Goal: Task Accomplishment & Management: Use online tool/utility

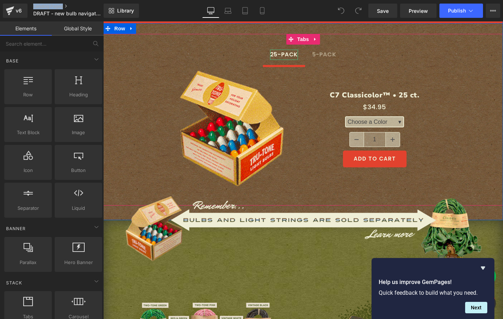
click at [288, 56] on div "25-PACK" at bounding box center [284, 55] width 28 height 10
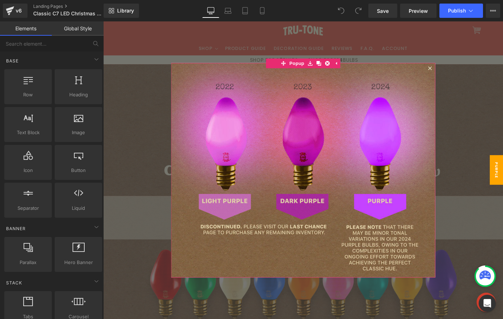
click at [454, 70] on icon at bounding box center [456, 72] width 4 height 4
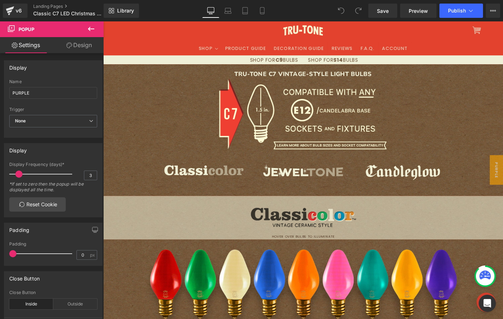
click at [92, 26] on icon at bounding box center [91, 29] width 9 height 9
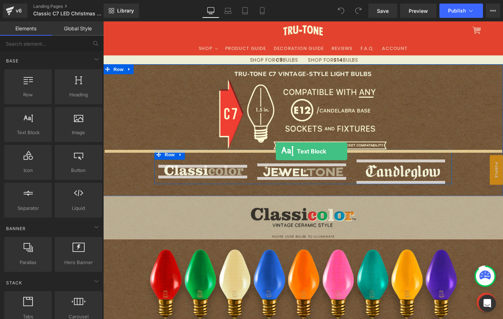
drag, startPoint x: 134, startPoint y: 144, endPoint x: 290, endPoint y: 162, distance: 157.2
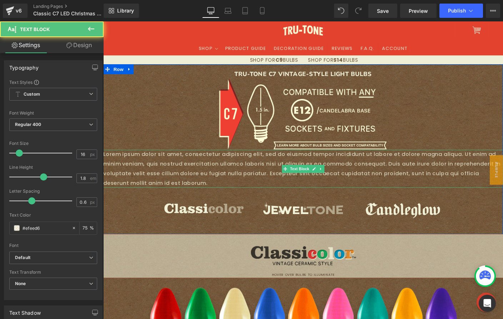
click at [275, 183] on p "Lorem ipsum dolor sit amet, consectetur adipiscing elit, sed do eiusmod tempor …" at bounding box center [319, 180] width 432 height 41
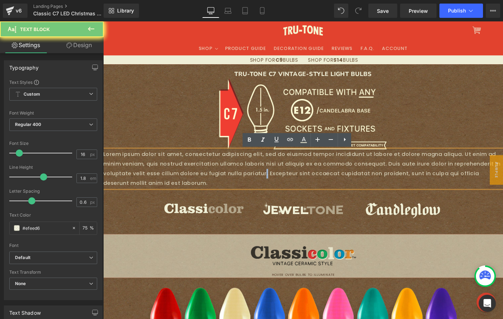
click at [275, 183] on p "Lorem ipsum dolor sit amet, consectetur adipiscing elit, sed do eiusmod tempor …" at bounding box center [319, 180] width 432 height 41
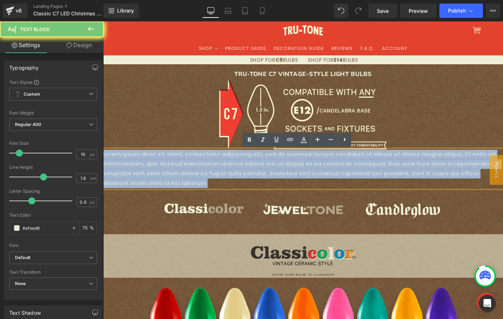
click at [275, 183] on p "Lorem ipsum dolor sit amet, consectetur adipiscing elit, sed do eiusmod tempor …" at bounding box center [319, 180] width 432 height 41
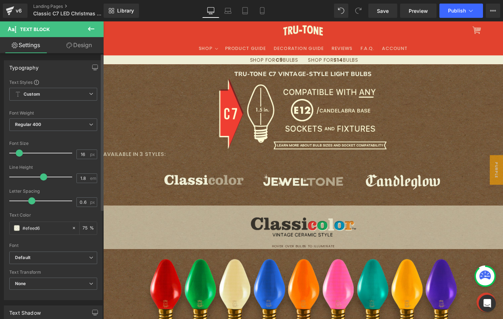
scroll to position [186, 0]
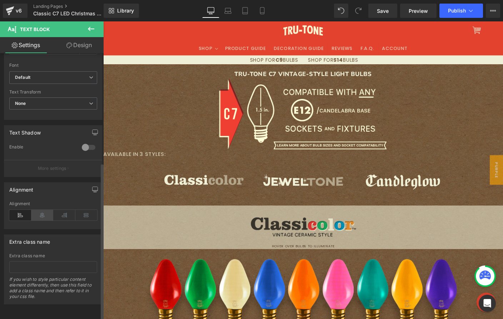
click at [45, 210] on icon at bounding box center [42, 215] width 22 height 11
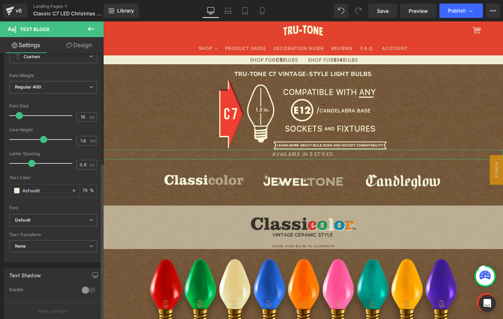
scroll to position [0, 0]
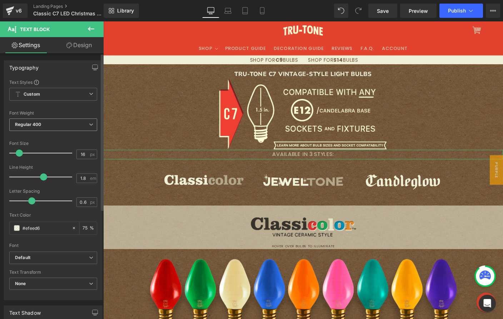
click at [64, 124] on span "Regular 400" at bounding box center [53, 125] width 88 height 13
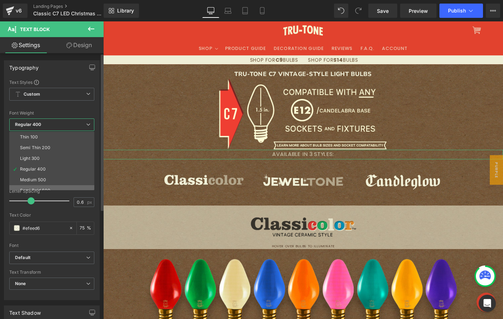
click at [59, 188] on li "Semi Bold 600" at bounding box center [53, 190] width 88 height 11
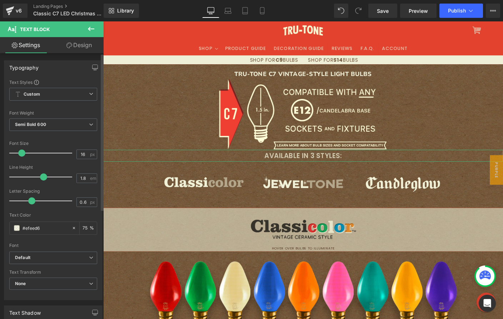
click at [23, 153] on span at bounding box center [21, 153] width 7 height 7
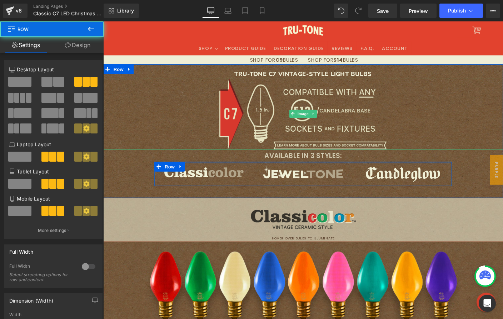
drag, startPoint x: 257, startPoint y: 178, endPoint x: 255, endPoint y: 153, distance: 25.7
click at [255, 153] on div "TRU-TONE C7 VINTAGE-STYLE LIGHT BULBS Heading Image AVAILABLE IN 3 STYLES: Text…" at bounding box center [319, 137] width 432 height 126
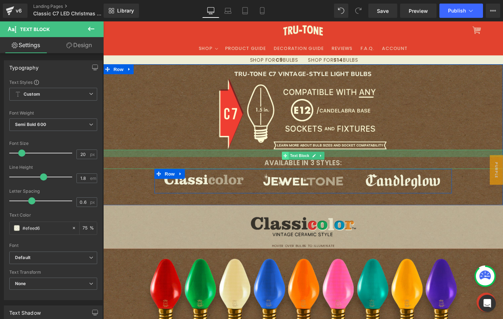
drag, startPoint x: 293, startPoint y: 161, endPoint x: 293, endPoint y: 169, distance: 7.9
click at [293, 169] on div "AVAILABLE IN 3 STYLES: Text Block" at bounding box center [319, 170] width 432 height 21
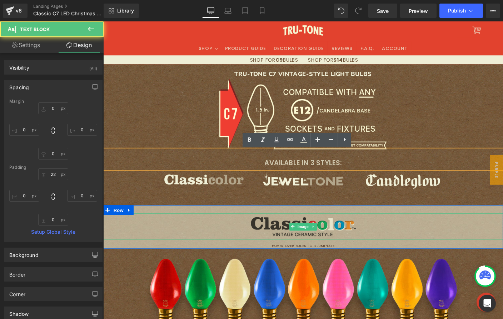
click at [128, 242] on div at bounding box center [319, 243] width 432 height 28
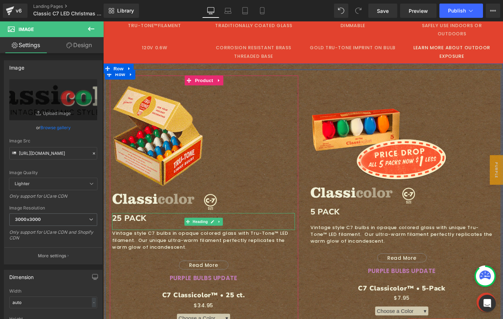
scroll to position [352, 0]
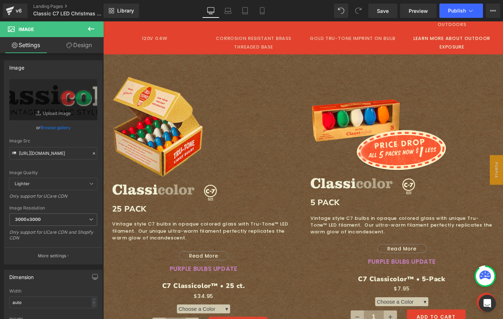
click at [89, 28] on icon at bounding box center [91, 29] width 9 height 9
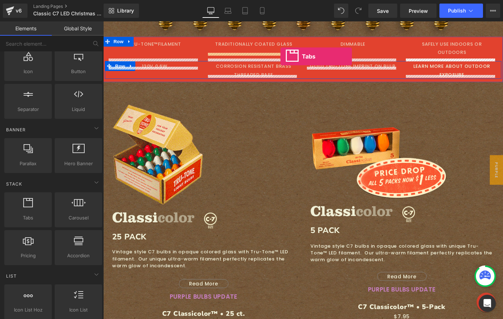
scroll to position [317, 0]
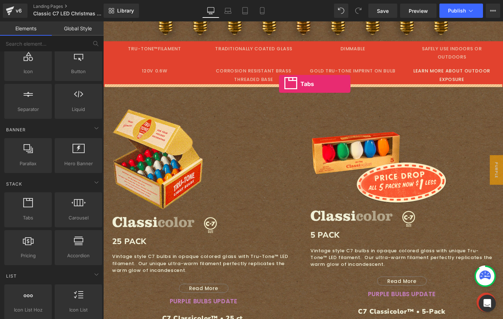
drag, startPoint x: 137, startPoint y: 238, endPoint x: 293, endPoint y: 89, distance: 216.1
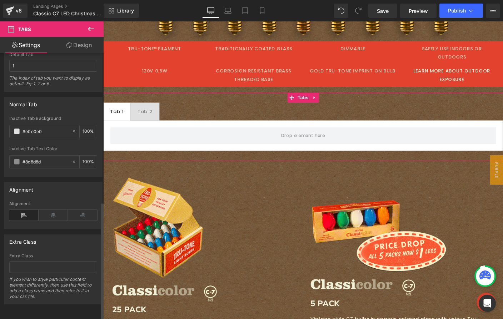
scroll to position [336, 0]
click at [49, 210] on icon at bounding box center [53, 215] width 29 height 11
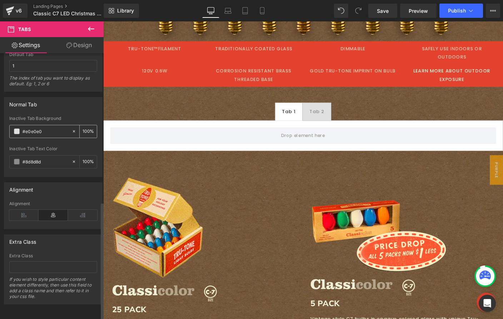
click at [73, 130] on icon at bounding box center [74, 131] width 2 height 2
click at [72, 159] on icon at bounding box center [73, 161] width 5 height 5
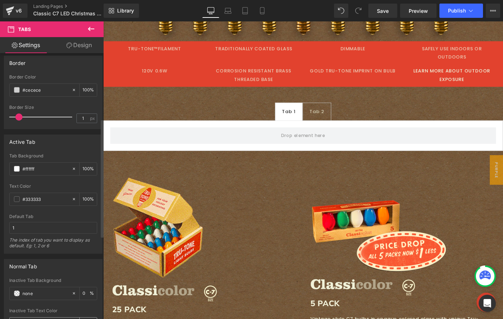
scroll to position [148, 0]
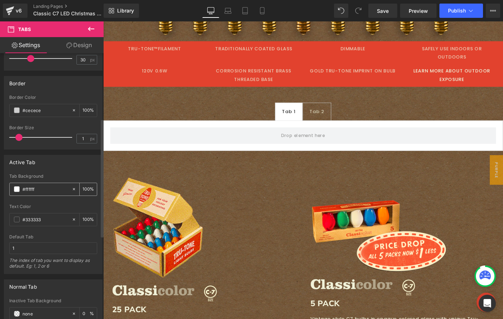
click at [73, 190] on icon at bounding box center [73, 189] width 5 height 5
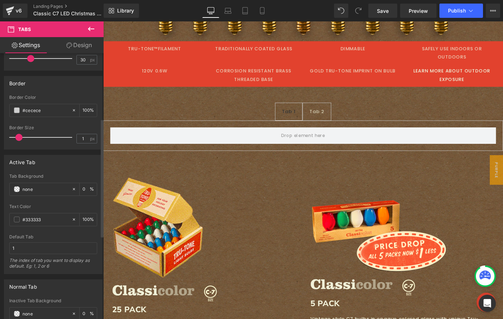
drag, startPoint x: 30, startPoint y: 219, endPoint x: 0, endPoint y: 216, distance: 29.8
click at [0, 216] on div "Active Tab #FFFFFF Tab Background #ffffff 100 % #333333 Text Color #333333 100 …" at bounding box center [53, 212] width 107 height 125
type input "efeed6"
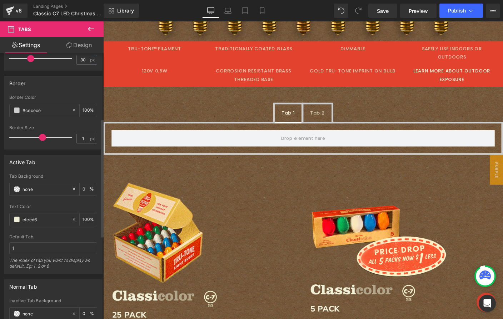
drag, startPoint x: 19, startPoint y: 139, endPoint x: 43, endPoint y: 137, distance: 23.7
click at [43, 137] on span at bounding box center [42, 137] width 7 height 7
drag, startPoint x: 48, startPoint y: 109, endPoint x: 0, endPoint y: 108, distance: 48.6
click at [0, 108] on div "Border #cecece Border Color #cecece 100 % 1px Border Size 1 px" at bounding box center [53, 110] width 107 height 79
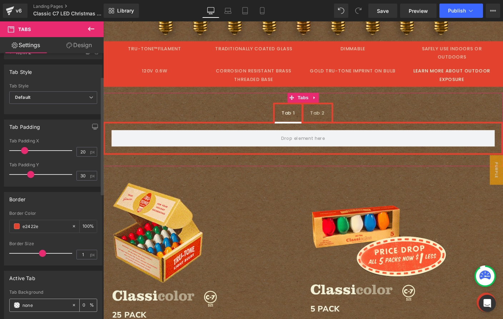
scroll to position [0, 0]
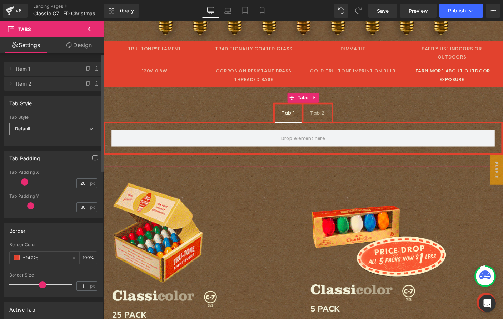
type input "e2422e"
click at [52, 129] on span "Default" at bounding box center [53, 129] width 88 height 13
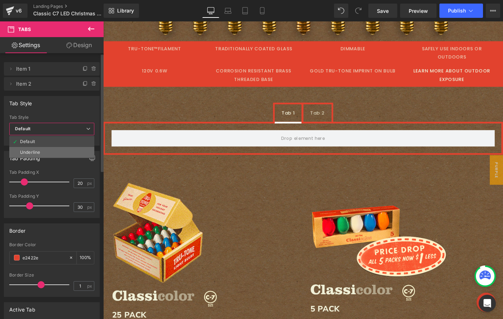
click at [46, 149] on li "Underline" at bounding box center [51, 152] width 85 height 11
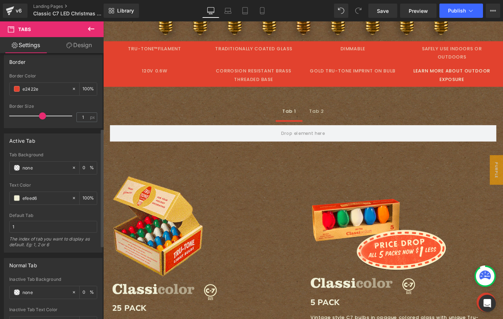
scroll to position [169, 0]
drag, startPoint x: 41, startPoint y: 117, endPoint x: 46, endPoint y: 117, distance: 5.0
click at [46, 117] on span at bounding box center [48, 115] width 7 height 7
click at [91, 29] on icon at bounding box center [91, 29] width 6 height 4
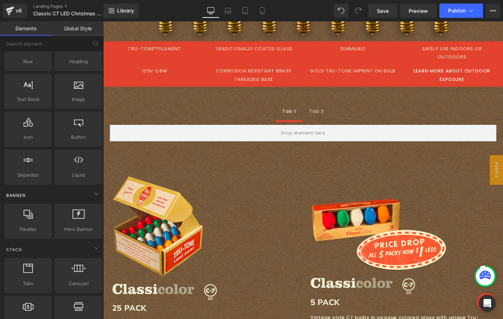
scroll to position [0, 0]
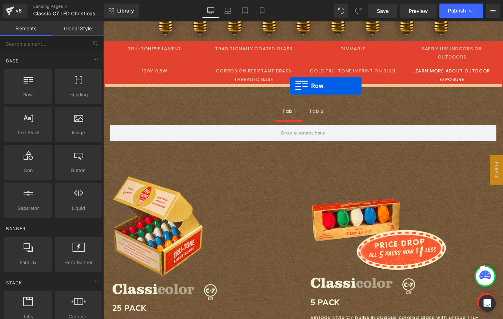
drag, startPoint x: 137, startPoint y: 117, endPoint x: 305, endPoint y: 91, distance: 170.2
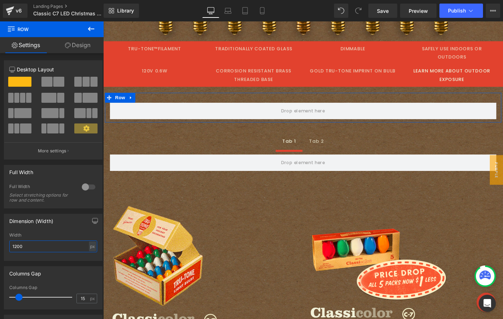
drag, startPoint x: 40, startPoint y: 249, endPoint x: -39, endPoint y: 238, distance: 79.3
click at [0, 238] on html "Row You are previewing how the will restyle your page. You can not edit Element…" at bounding box center [251, 159] width 503 height 319
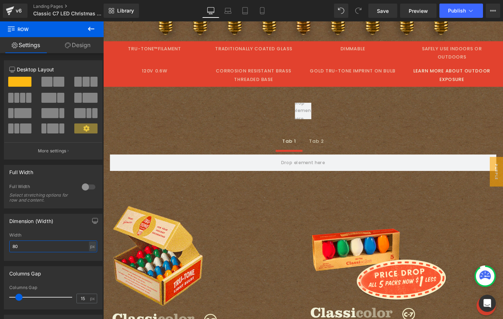
type input "800"
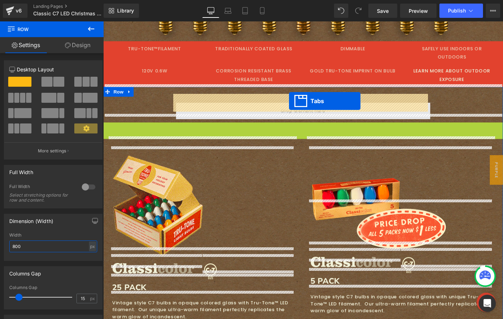
drag, startPoint x: 304, startPoint y: 127, endPoint x: 304, endPoint y: 108, distance: 19.3
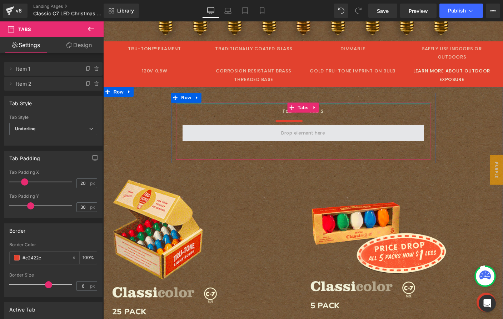
drag, startPoint x: 281, startPoint y: 101, endPoint x: 275, endPoint y: 131, distance: 30.6
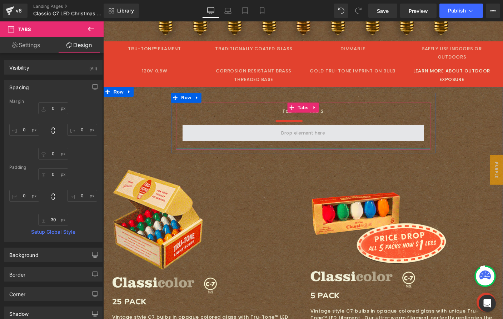
drag, startPoint x: 274, startPoint y: 161, endPoint x: 274, endPoint y: 139, distance: 21.8
click at [274, 139] on div "Tab 1 Text Block Tab 2 Text Block Tabs" at bounding box center [319, 134] width 275 height 51
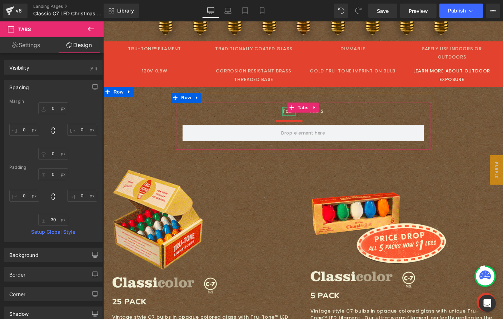
click at [297, 114] on div at bounding box center [298, 118] width 2 height 9
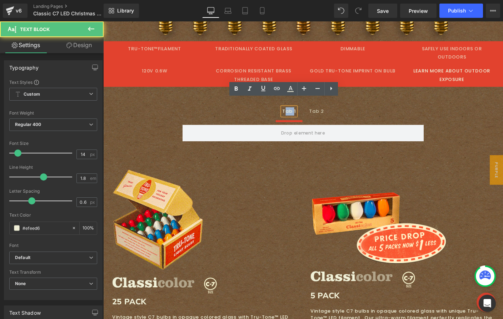
click at [297, 114] on div "Tab 1" at bounding box center [304, 118] width 15 height 9
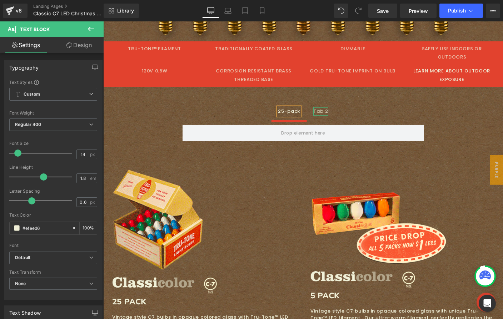
click at [334, 114] on div "Tab 2" at bounding box center [339, 118] width 16 height 9
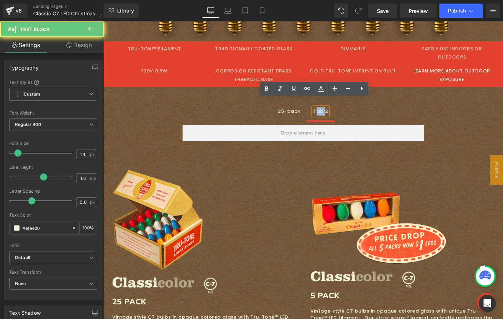
click at [334, 114] on div "Tab 2" at bounding box center [339, 118] width 16 height 9
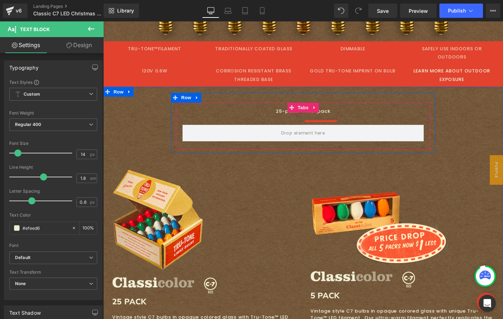
click at [103, 21] on div at bounding box center [103, 21] width 0 height 0
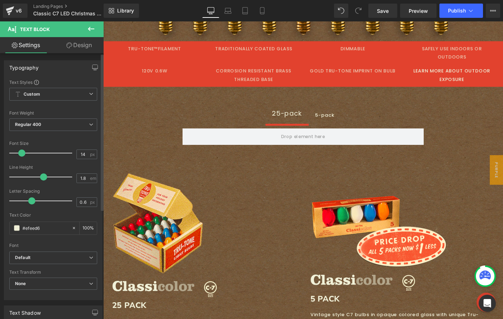
drag, startPoint x: 19, startPoint y: 153, endPoint x: 22, endPoint y: 152, distance: 3.7
click at [22, 152] on span at bounding box center [21, 153] width 7 height 7
click at [43, 130] on span "Regular 400" at bounding box center [53, 125] width 88 height 13
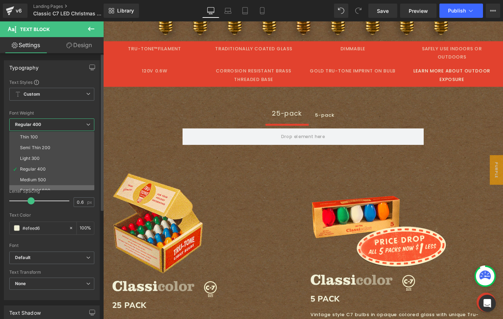
click at [46, 188] on div "Semi Bold 600" at bounding box center [35, 190] width 30 height 5
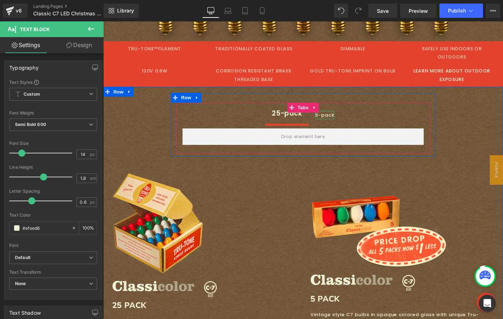
click at [344, 118] on div "5-pack" at bounding box center [343, 122] width 21 height 9
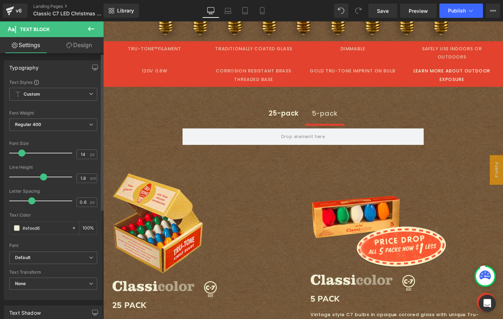
drag, startPoint x: 17, startPoint y: 151, endPoint x: 20, endPoint y: 151, distance: 3.6
click at [20, 151] on span at bounding box center [21, 153] width 7 height 7
click at [62, 125] on span "Regular 400" at bounding box center [53, 125] width 88 height 13
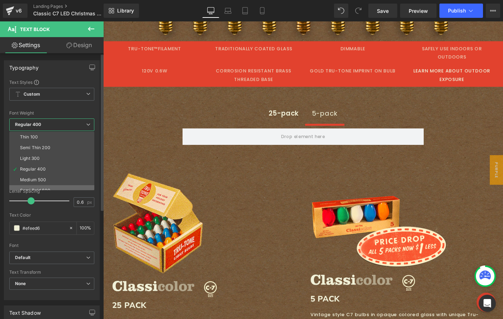
click at [54, 187] on li "Semi Bold 600" at bounding box center [53, 190] width 88 height 11
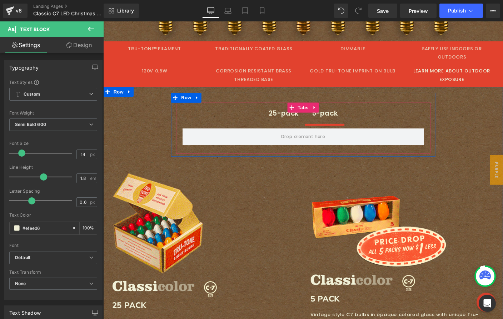
click at [300, 114] on div "25-pack" at bounding box center [298, 120] width 33 height 13
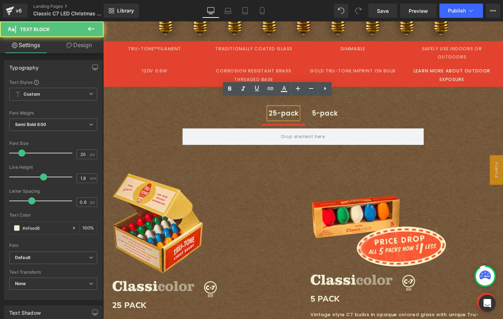
click at [300, 114] on div "25-pack" at bounding box center [298, 120] width 33 height 13
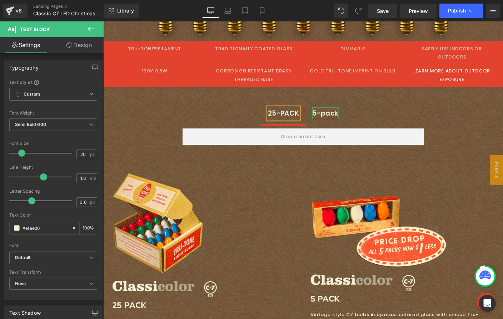
click at [335, 114] on div "5-pack" at bounding box center [343, 120] width 28 height 13
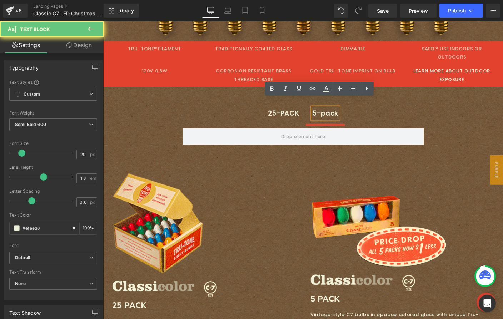
click at [335, 114] on div "5-pack" at bounding box center [343, 120] width 28 height 13
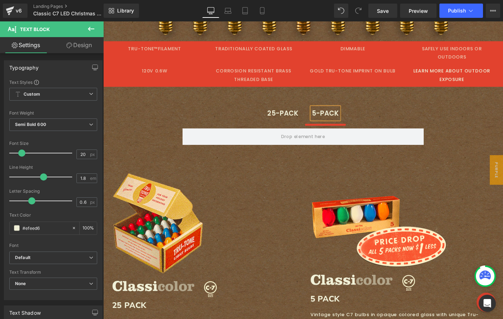
click at [254, 109] on ul "25-PACK Text Block 5-PACK Text Block" at bounding box center [319, 120] width 275 height 23
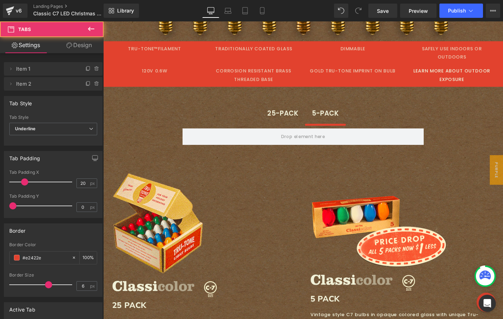
click at [289, 114] on div "25-PACK" at bounding box center [297, 120] width 34 height 13
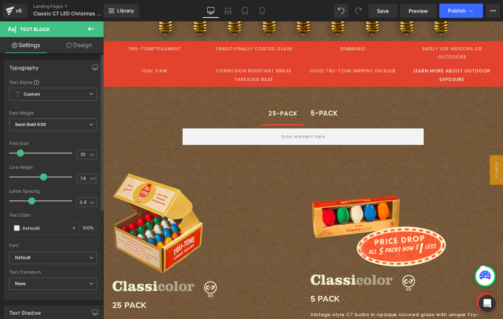
click at [20, 154] on span at bounding box center [20, 153] width 7 height 7
click at [61, 128] on span "Semi Bold 600" at bounding box center [53, 125] width 88 height 13
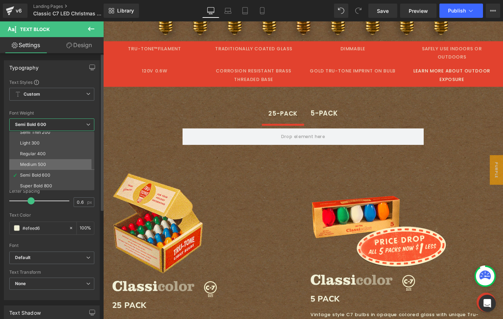
scroll to position [19, 0]
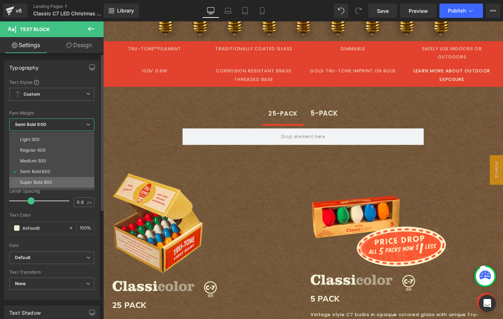
click at [56, 179] on li "Super Bold 800" at bounding box center [53, 182] width 88 height 11
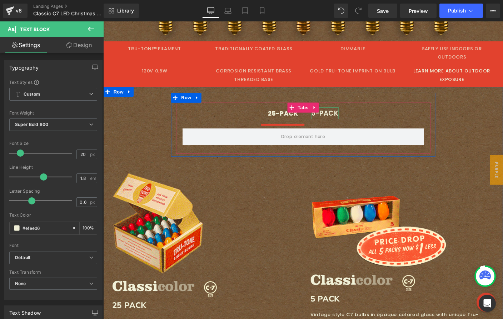
click at [342, 114] on div "5-PACK" at bounding box center [343, 120] width 30 height 13
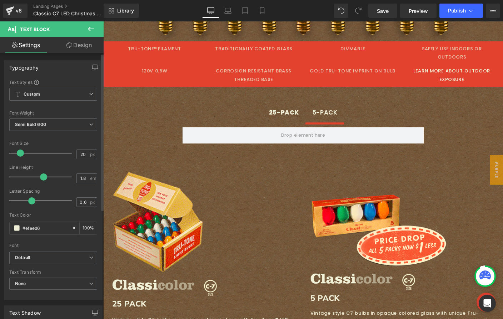
click at [20, 153] on span at bounding box center [20, 153] width 7 height 7
click at [51, 126] on span "Semi Bold 600" at bounding box center [53, 125] width 88 height 13
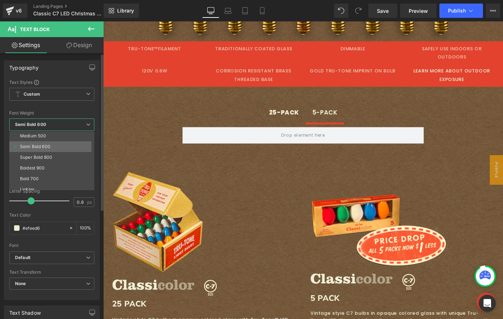
scroll to position [47, 0]
click at [48, 155] on div "Super Bold 800" at bounding box center [36, 154] width 32 height 5
